Goal: Information Seeking & Learning: Learn about a topic

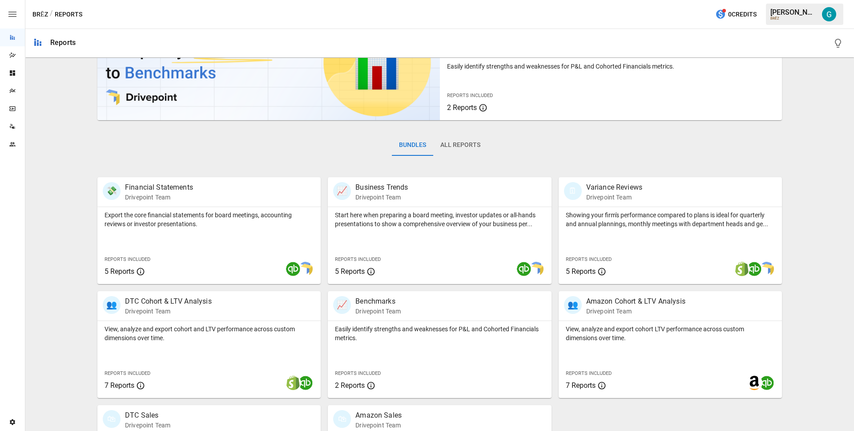
scroll to position [145, 0]
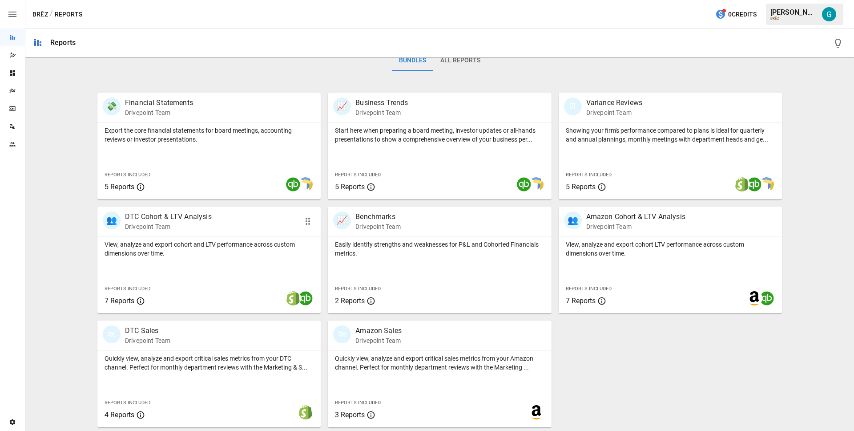
click at [180, 237] on div "View, analyze and export cohort and LTV performance across custom dimensions ov…" at bounding box center [208, 246] width 223 height 21
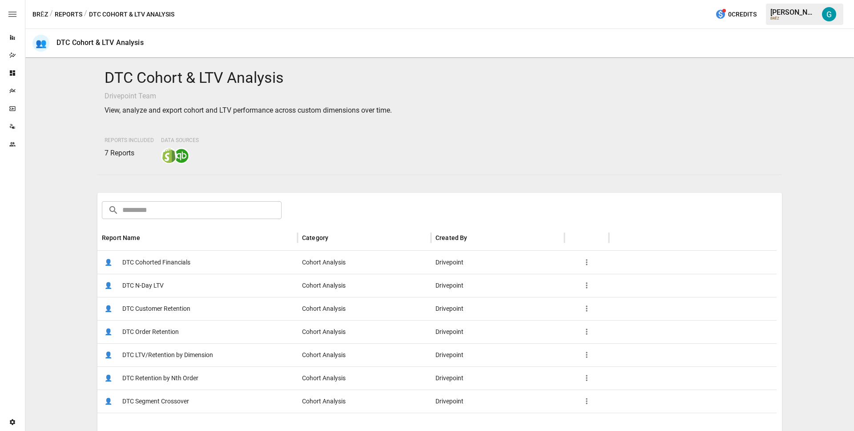
click at [153, 327] on span "DTC Order Retention" at bounding box center [150, 331] width 57 height 23
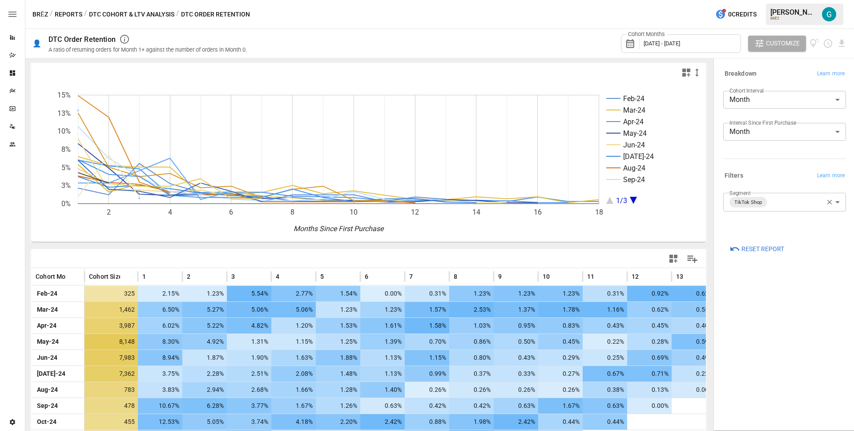
click at [831, 202] on icon "button" at bounding box center [830, 202] width 8 height 8
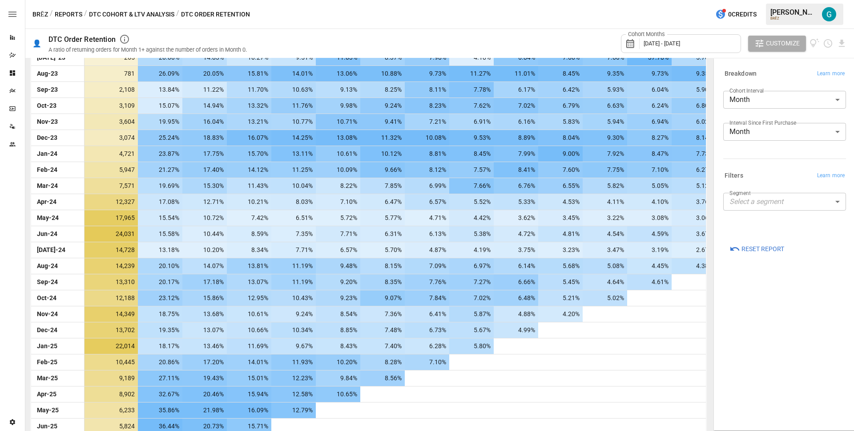
scroll to position [332, 0]
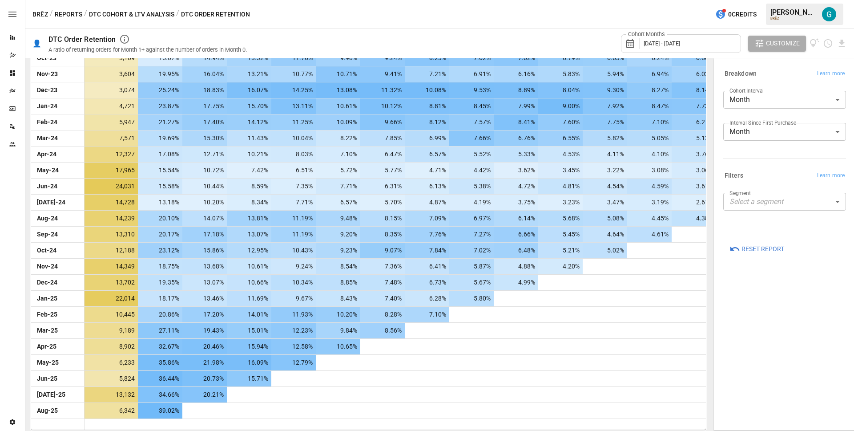
click at [756, 0] on body "Reports Dazzler Studio Dashboards Plans SmartModel ™ Data Sources Team Settings…" at bounding box center [427, 0] width 854 height 0
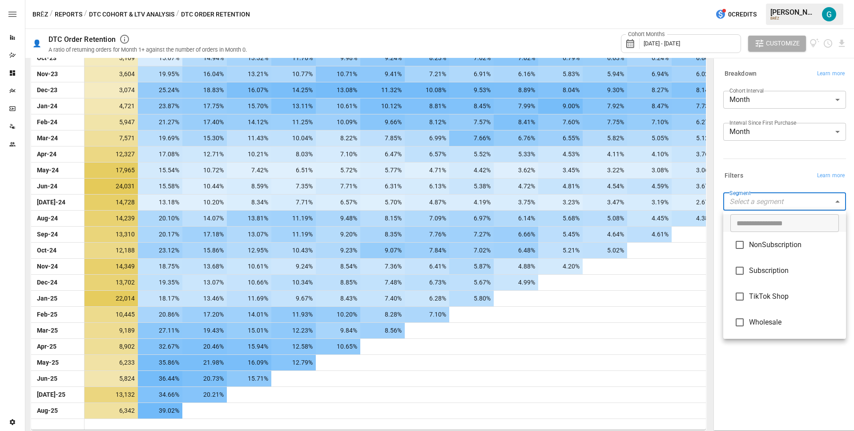
click at [765, 272] on span "Subscription" at bounding box center [794, 270] width 90 height 11
type input "**********"
click at [770, 176] on div at bounding box center [427, 215] width 854 height 431
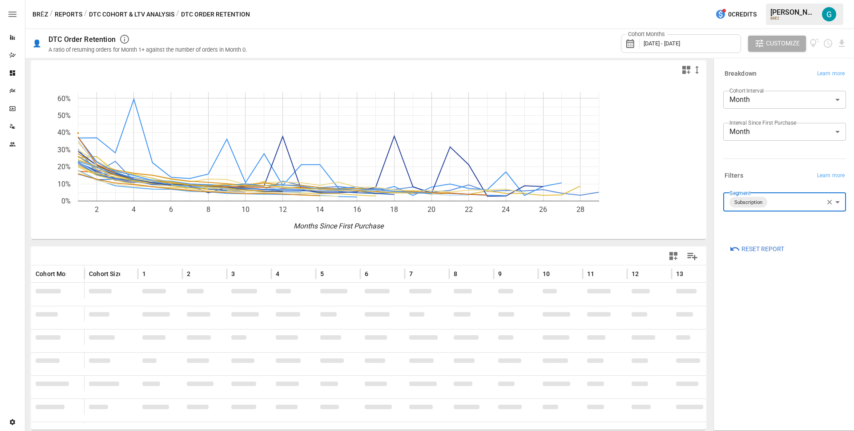
scroll to position [332, 0]
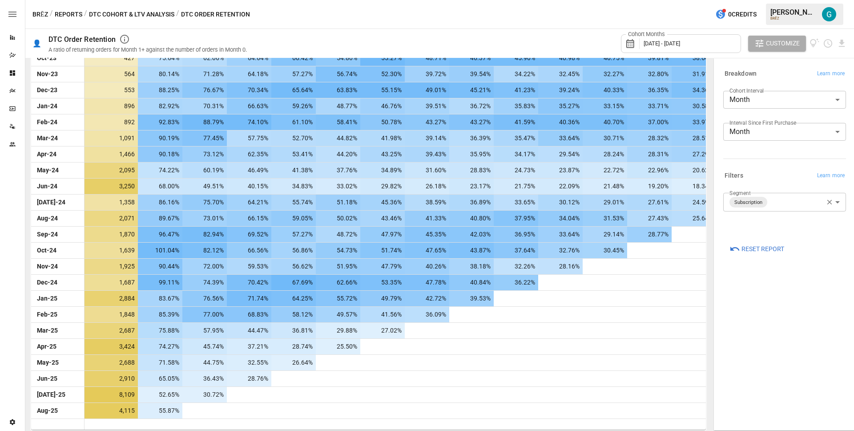
click at [134, 13] on button "DTC Cohort & LTV Analysis" at bounding box center [131, 14] width 85 height 11
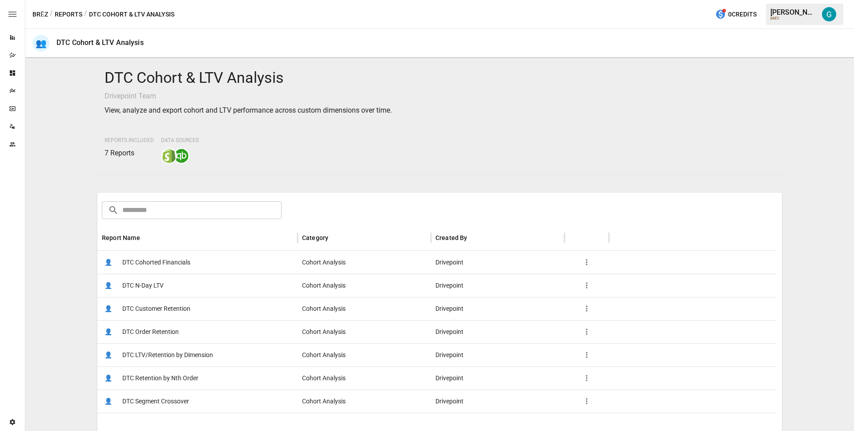
click at [154, 308] on span "DTC Customer Retention" at bounding box center [156, 308] width 68 height 23
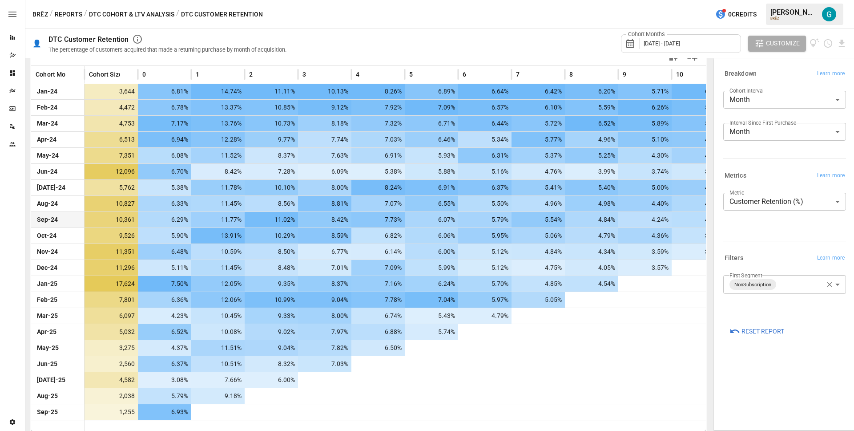
scroll to position [203, 0]
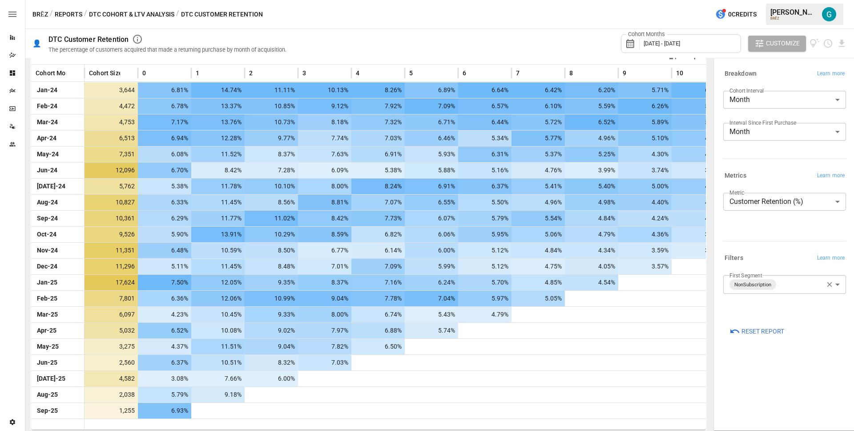
click at [810, 0] on body "Reports Dazzler Studio Dashboards Plans SmartModel ™ Data Sources Team Settings…" at bounding box center [427, 0] width 854 height 0
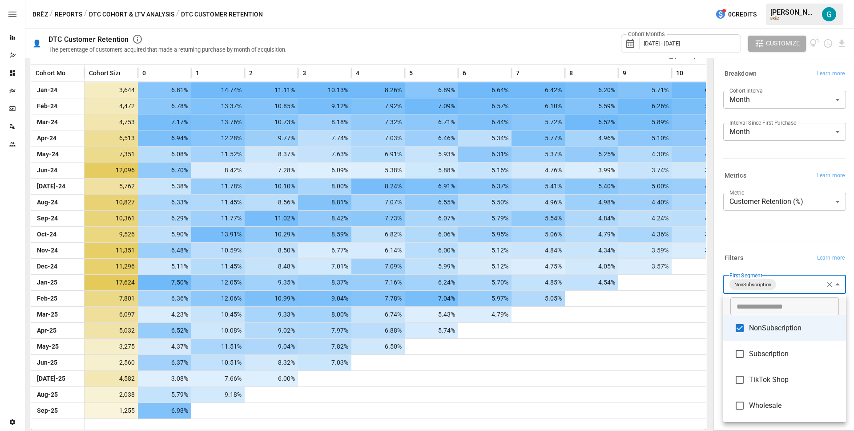
click at [777, 347] on li "Subscription" at bounding box center [785, 354] width 123 height 26
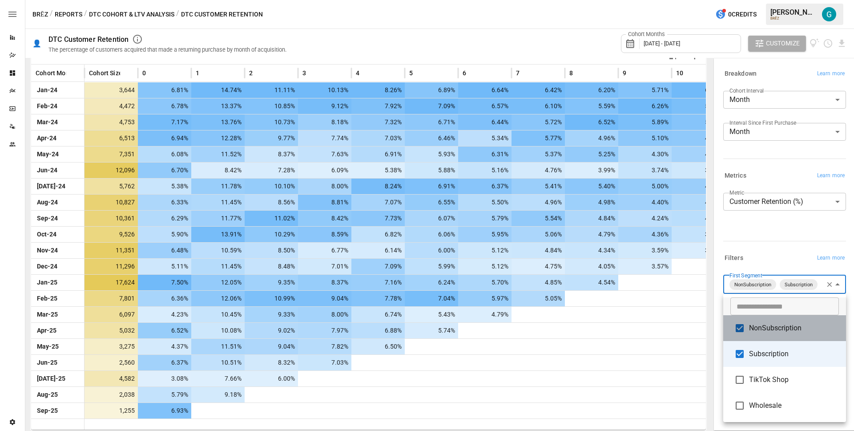
click at [777, 326] on span "NonSubscription" at bounding box center [794, 328] width 90 height 11
type input "**********"
click at [750, 242] on div at bounding box center [427, 215] width 854 height 431
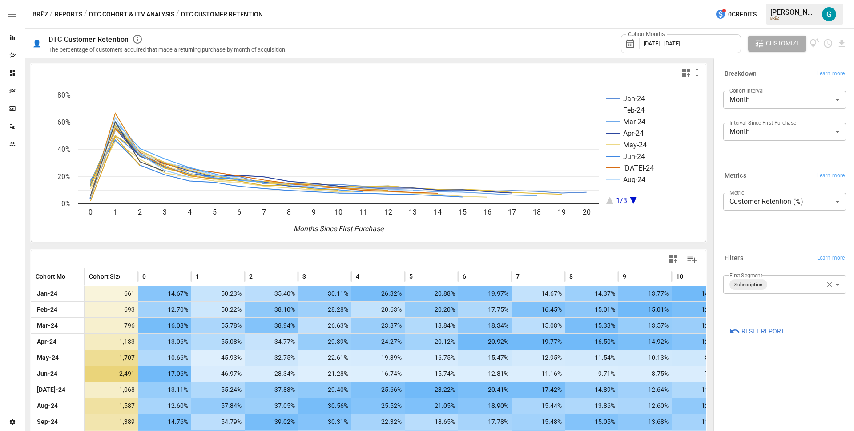
scroll to position [203, 0]
